Goal: Go to known website: Access a specific website the user already knows

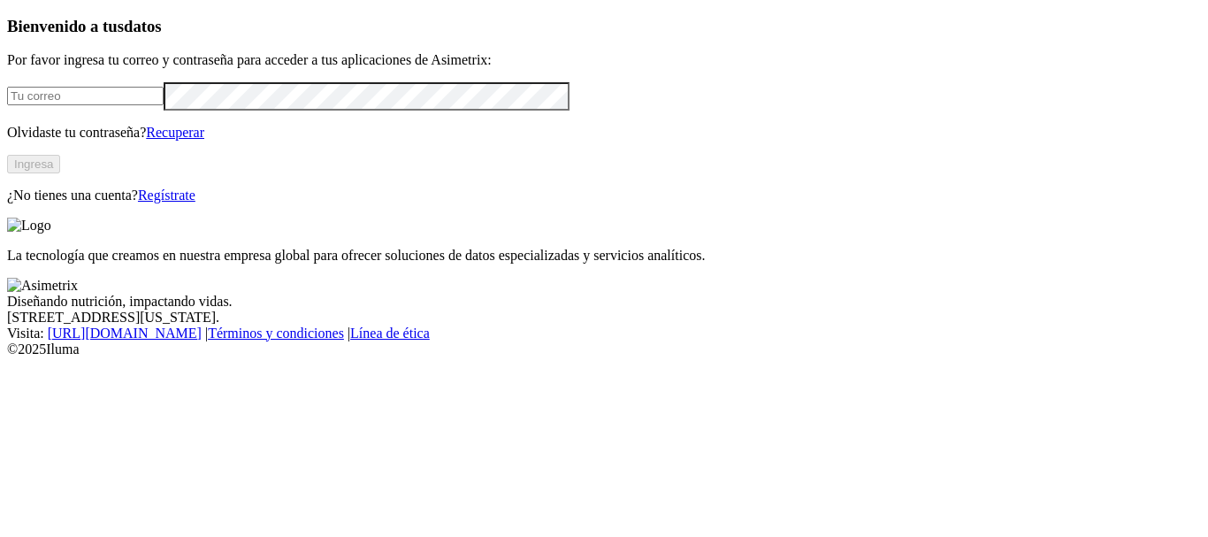
type input "[PERSON_NAME][EMAIL_ADDRESS][PERSON_NAME][DOMAIN_NAME]"
click at [60, 173] on button "Ingresa" at bounding box center [33, 164] width 53 height 19
